Goal: Answer question/provide support

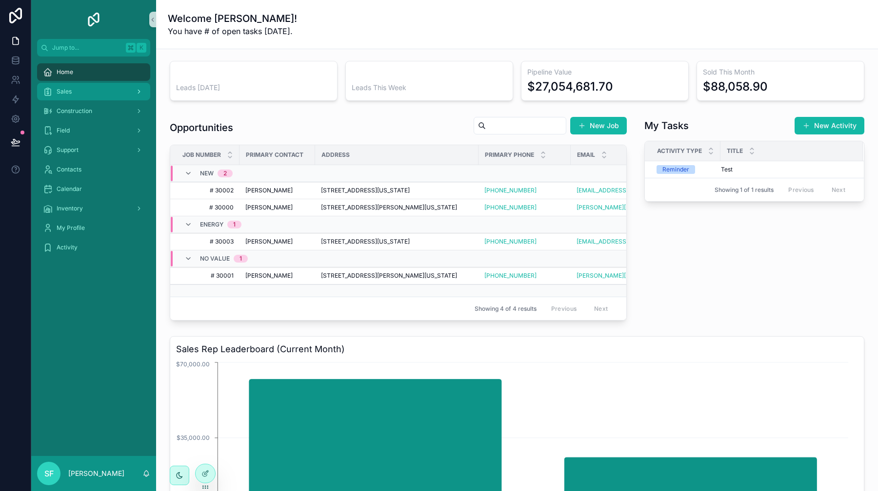
click at [94, 88] on div "Sales" at bounding box center [93, 92] width 101 height 16
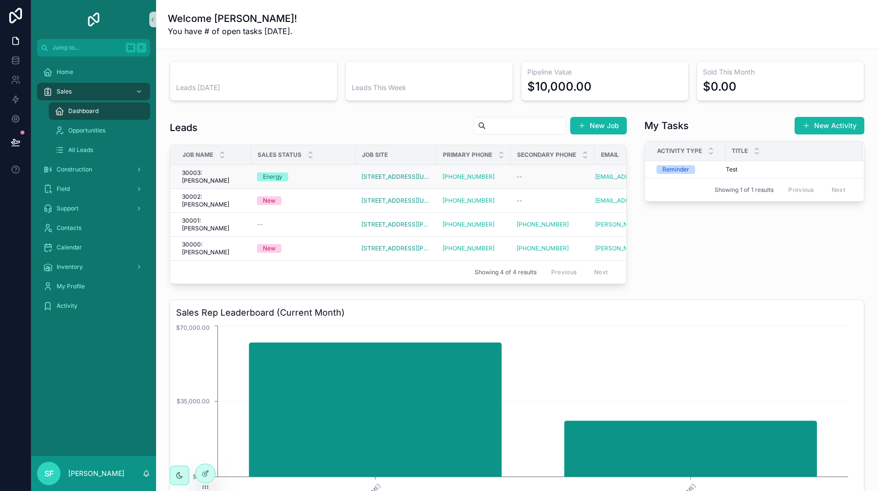
click at [220, 173] on span "30003: [PERSON_NAME]" at bounding box center [213, 177] width 63 height 16
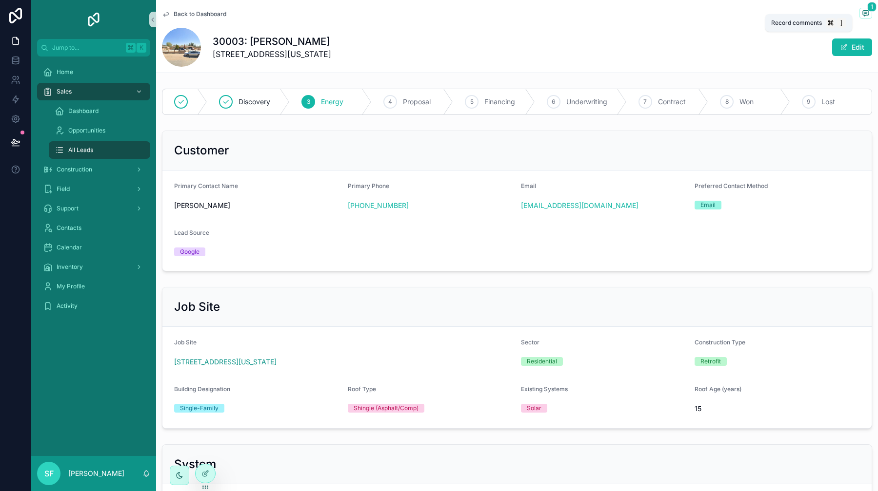
click at [861, 13] on icon "scrollable content" at bounding box center [865, 13] width 8 height 8
